Goal: Information Seeking & Learning: Check status

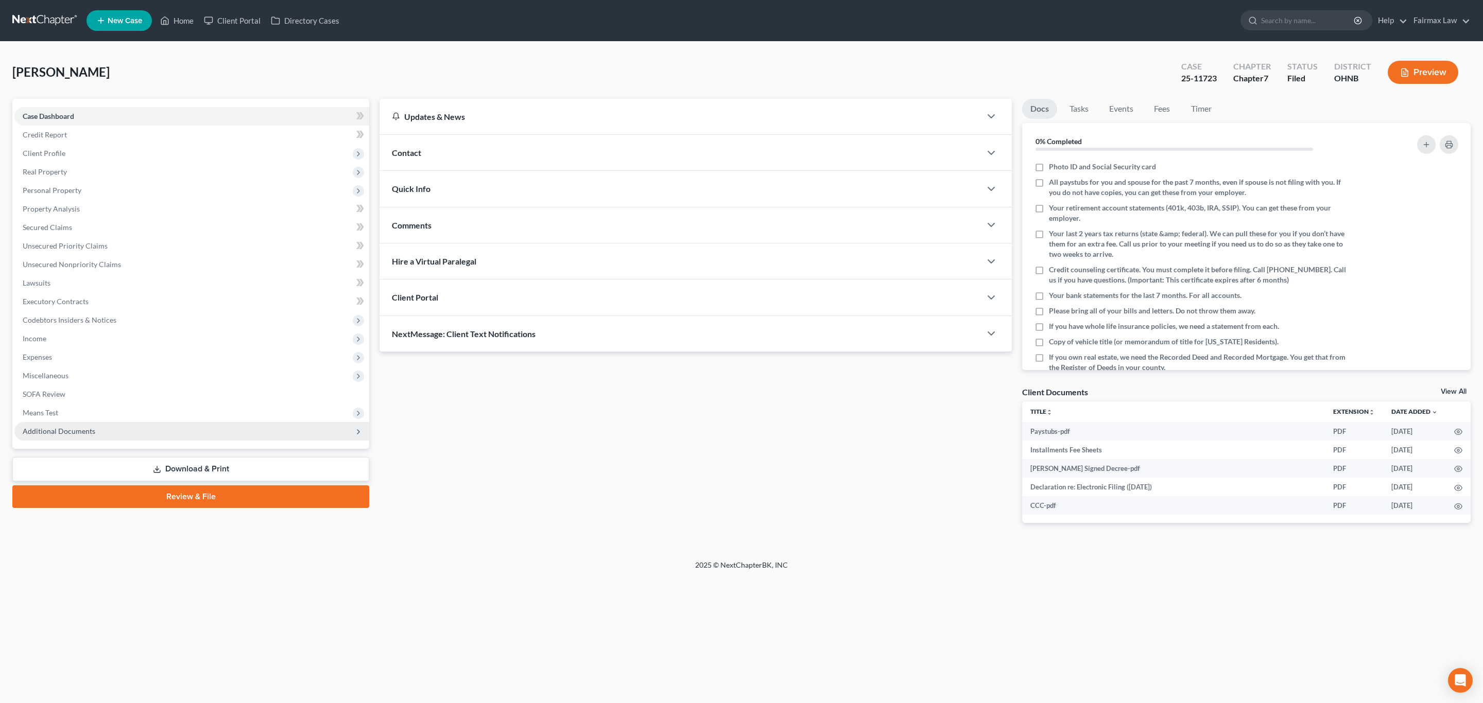
click at [71, 434] on span "Additional Documents" at bounding box center [59, 431] width 73 height 9
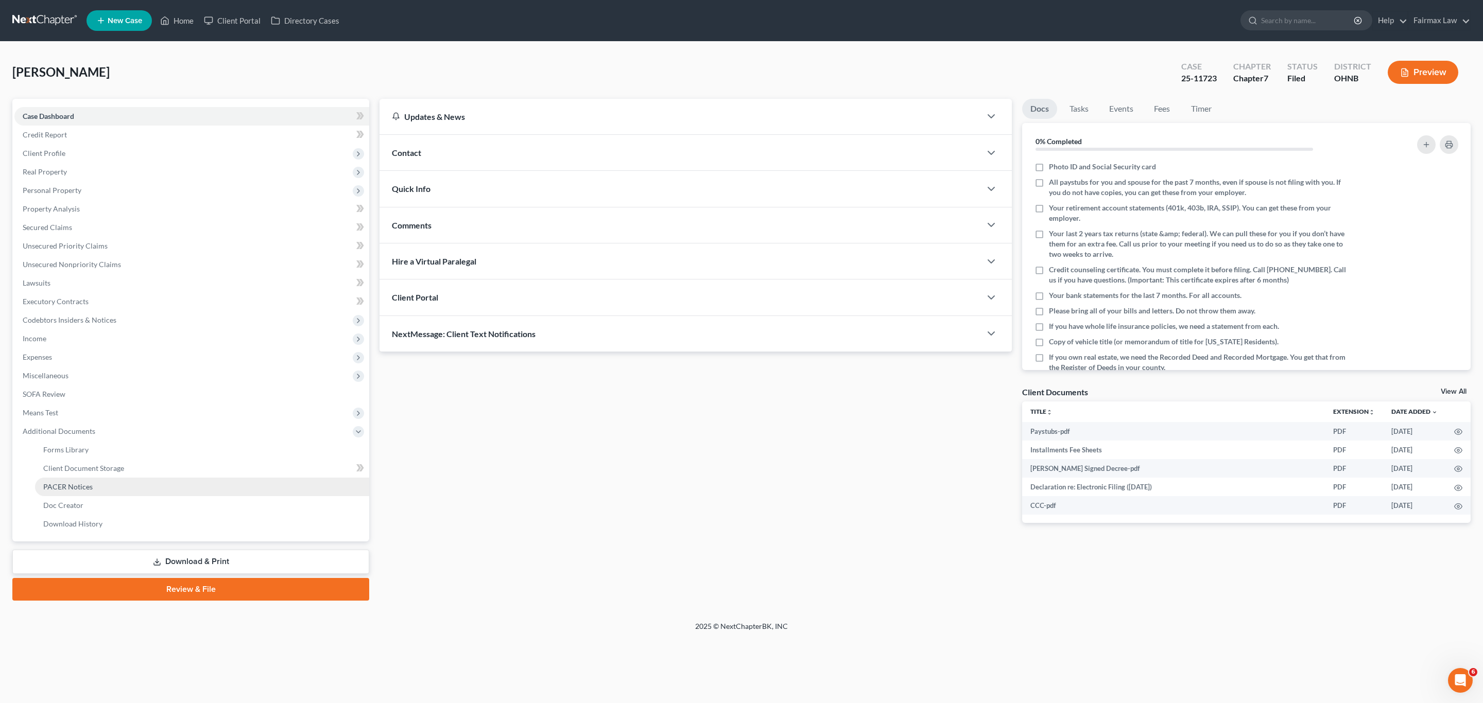
click at [78, 486] on span "PACER Notices" at bounding box center [67, 487] width 49 height 9
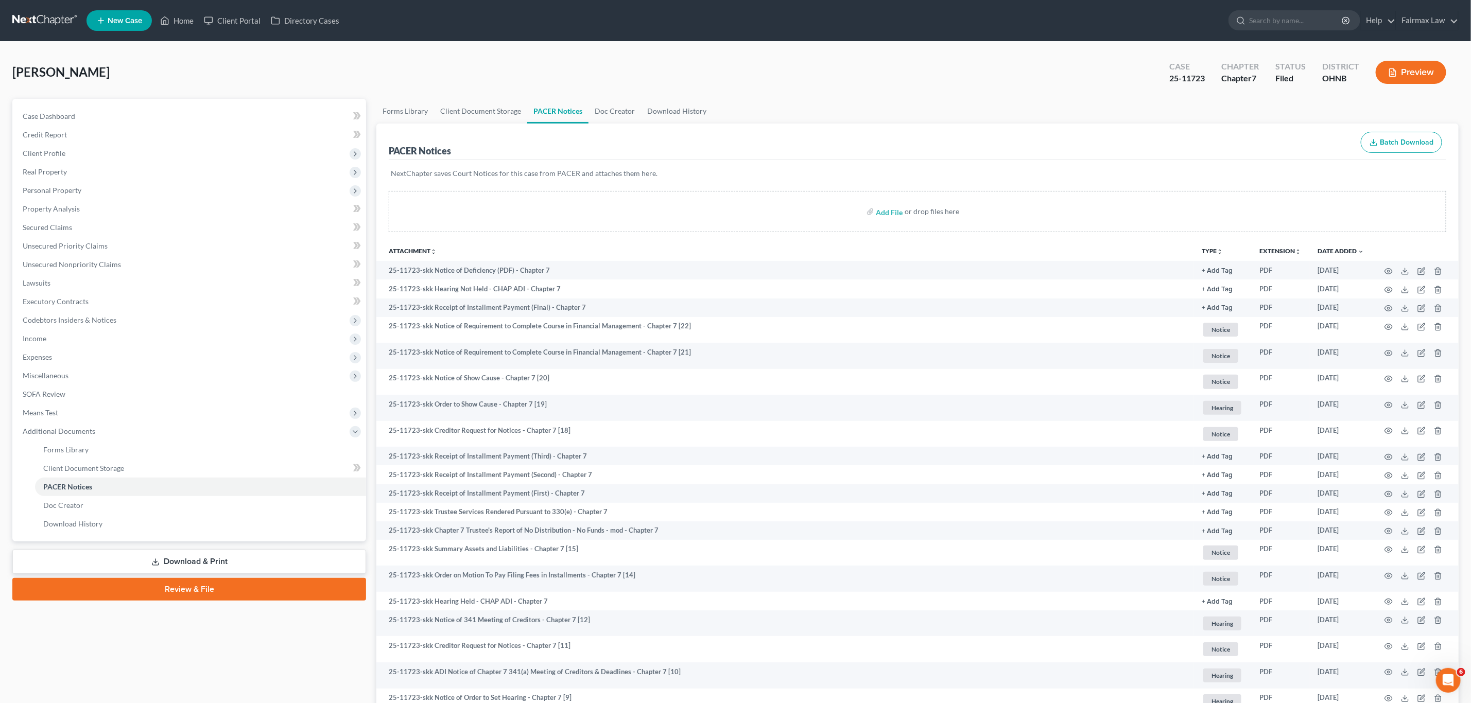
scroll to position [77, 0]
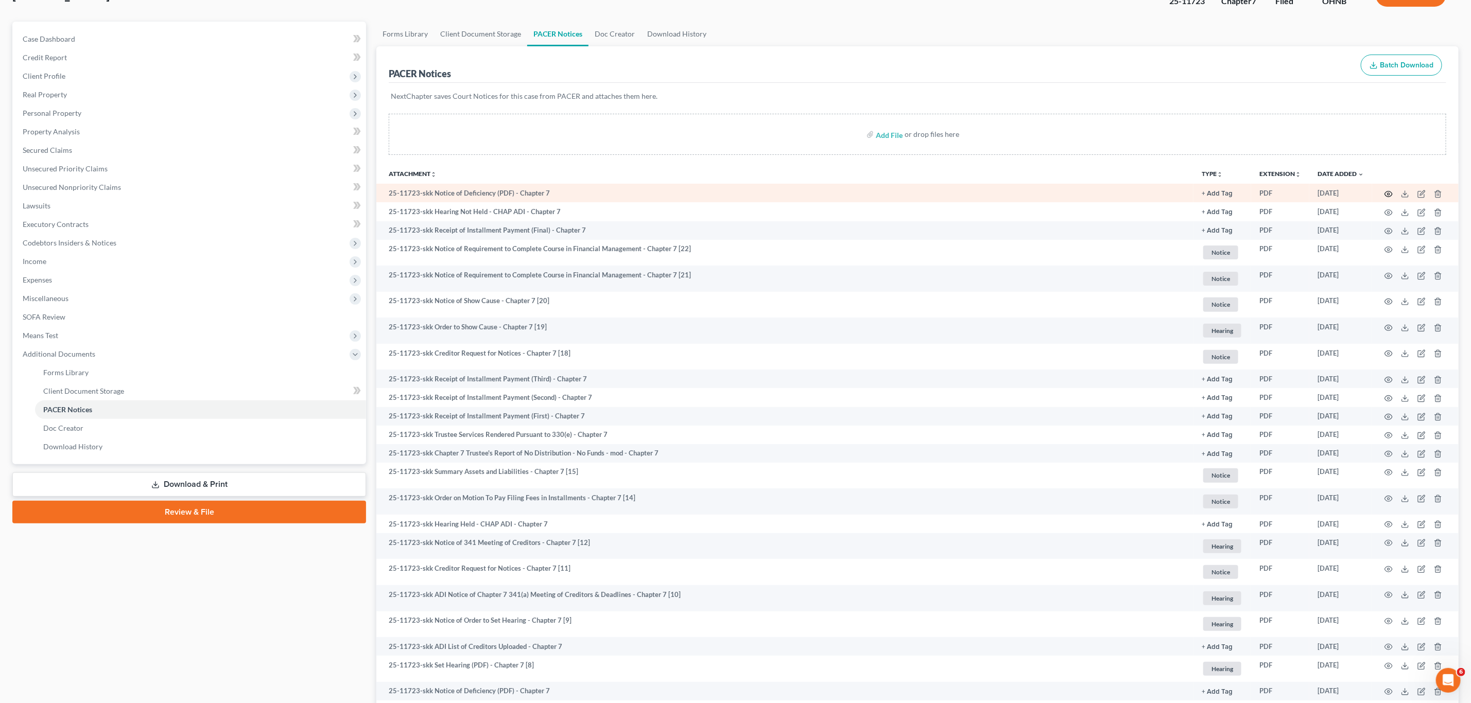
click at [1386, 195] on icon "button" at bounding box center [1389, 194] width 8 height 6
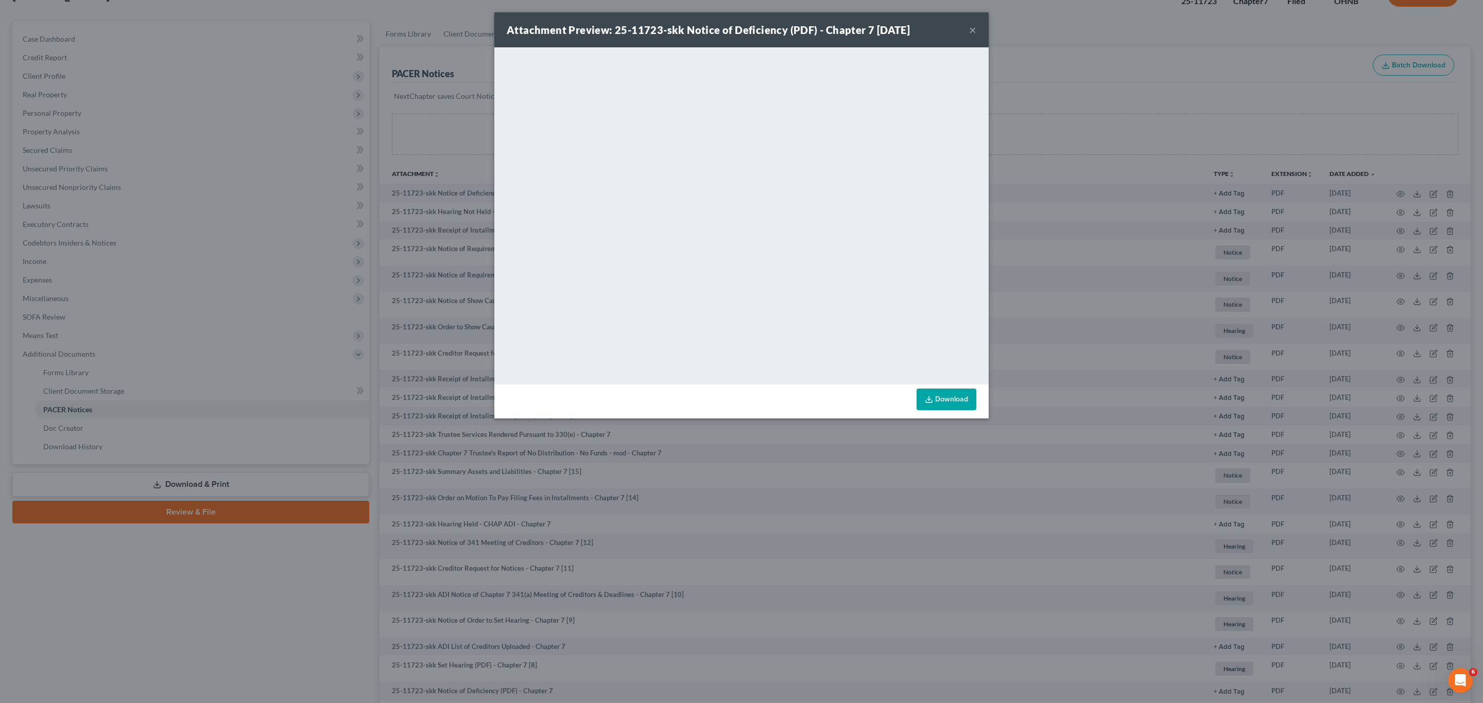
click at [973, 28] on button "×" at bounding box center [972, 30] width 7 height 12
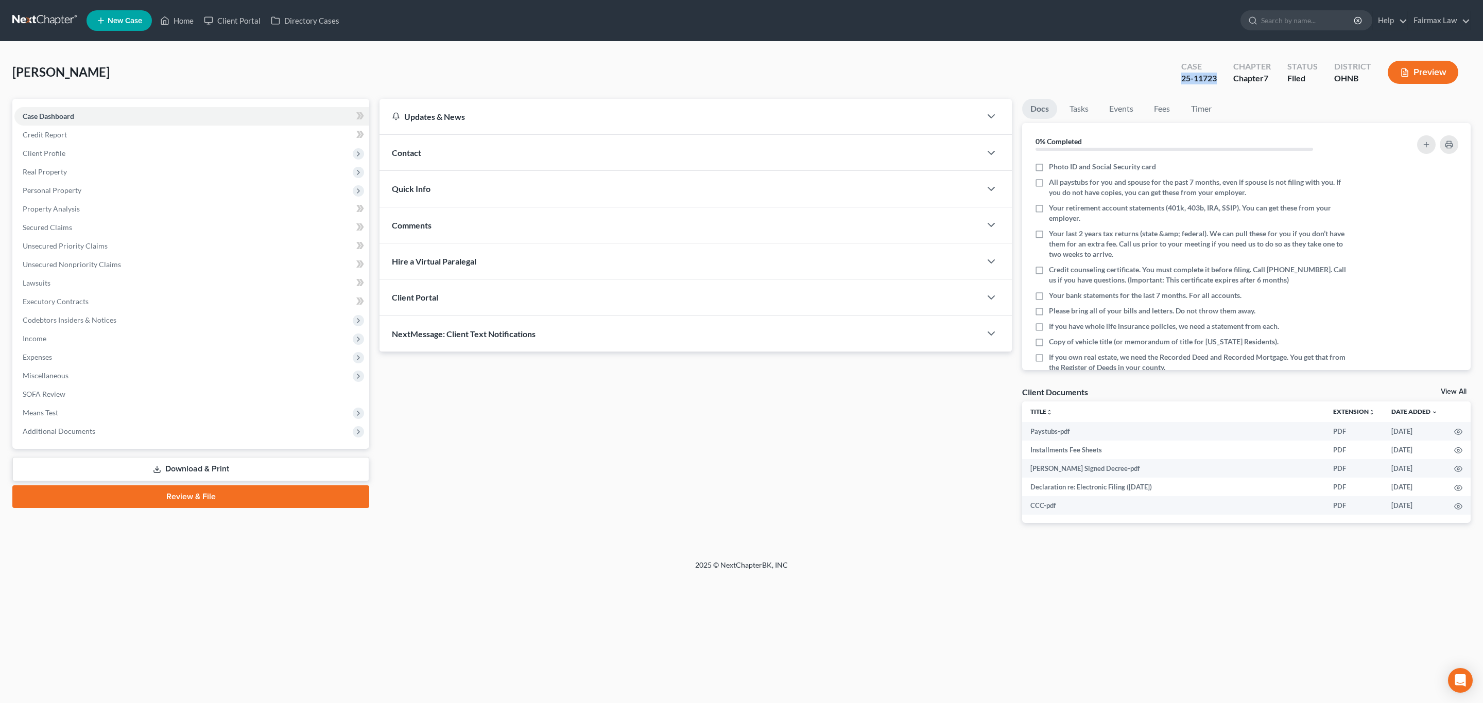
drag, startPoint x: 1216, startPoint y: 76, endPoint x: 1179, endPoint y: 76, distance: 37.1
click at [1179, 76] on div "Case 25-11723" at bounding box center [1199, 73] width 52 height 30
click at [114, 426] on span "Additional Documents" at bounding box center [191, 431] width 355 height 19
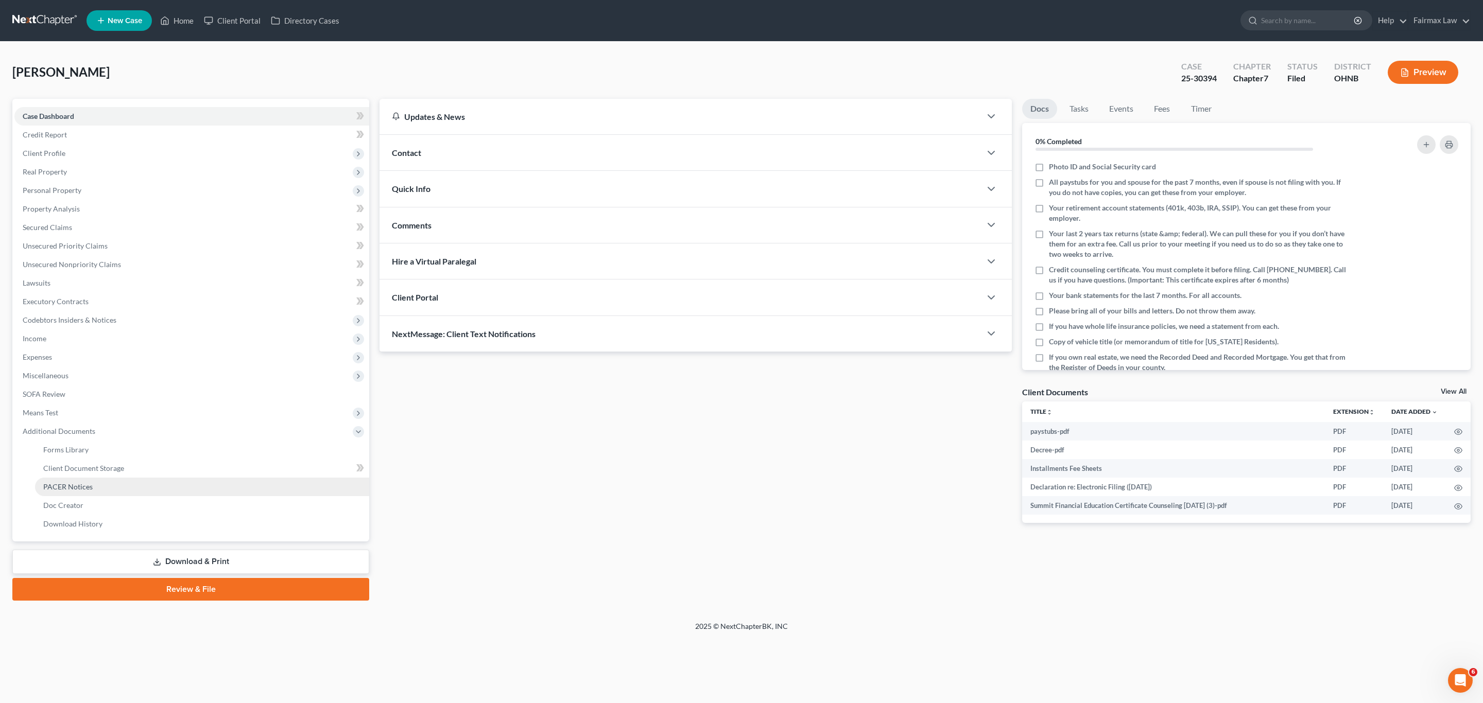
click at [87, 484] on span "PACER Notices" at bounding box center [67, 487] width 49 height 9
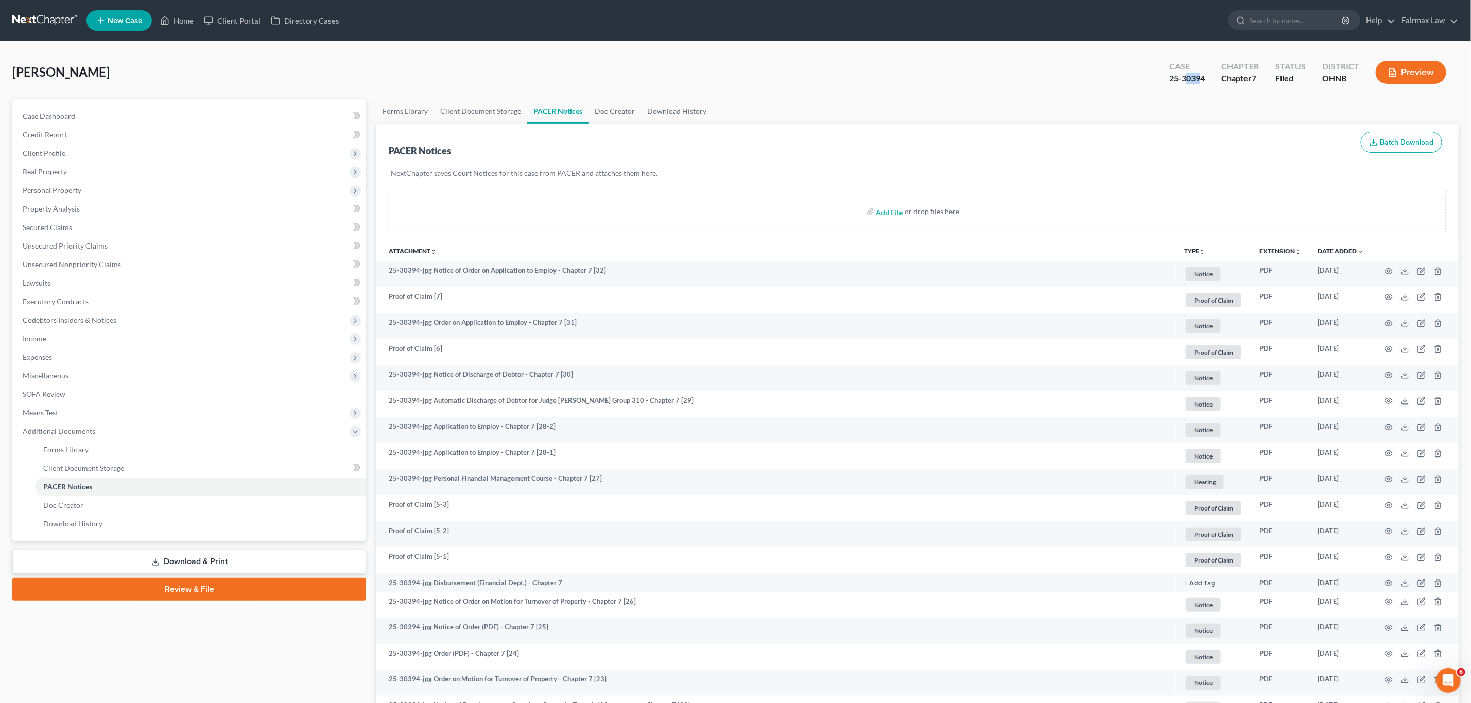
drag, startPoint x: 1203, startPoint y: 80, endPoint x: 1192, endPoint y: 83, distance: 12.2
click at [1187, 82] on div "25-30394" at bounding box center [1187, 79] width 36 height 12
click at [1205, 87] on div "Case 25-30394" at bounding box center [1187, 73] width 52 height 30
drag, startPoint x: 1205, startPoint y: 79, endPoint x: 1169, endPoint y: 80, distance: 35.5
click at [1169, 80] on div "Case 25-30394" at bounding box center [1187, 73] width 52 height 30
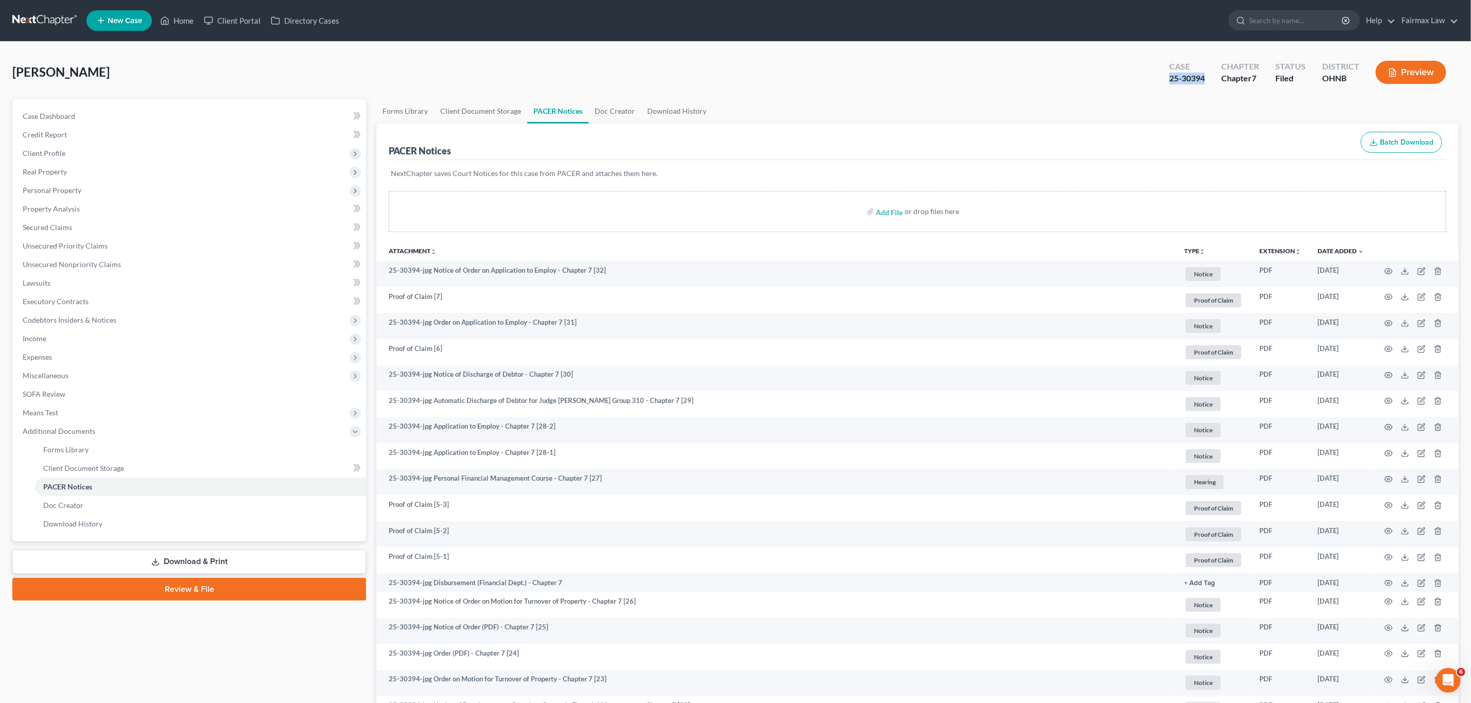
copy div "25-30394"
